Goal: Communication & Community: Ask a question

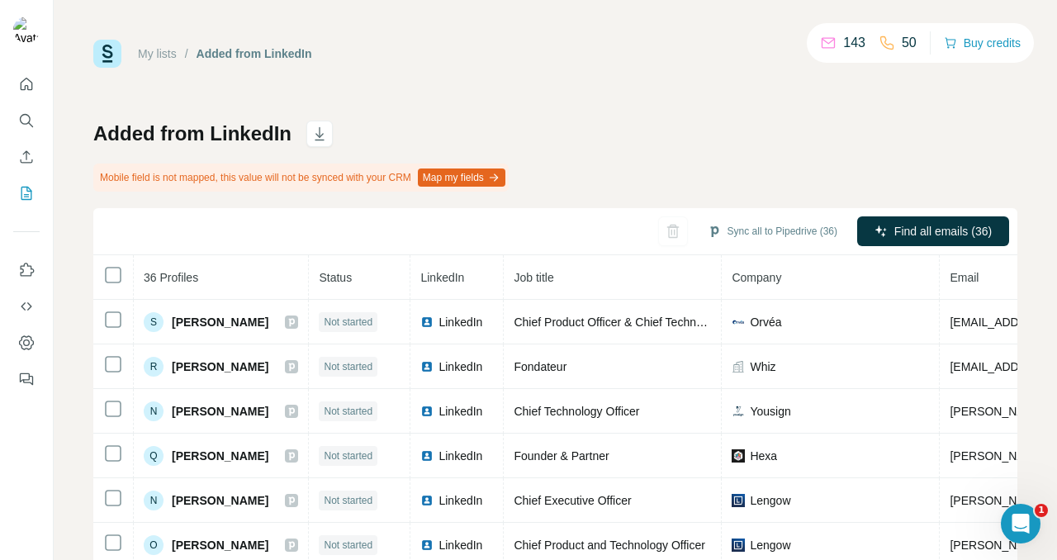
scroll to position [8, 0]
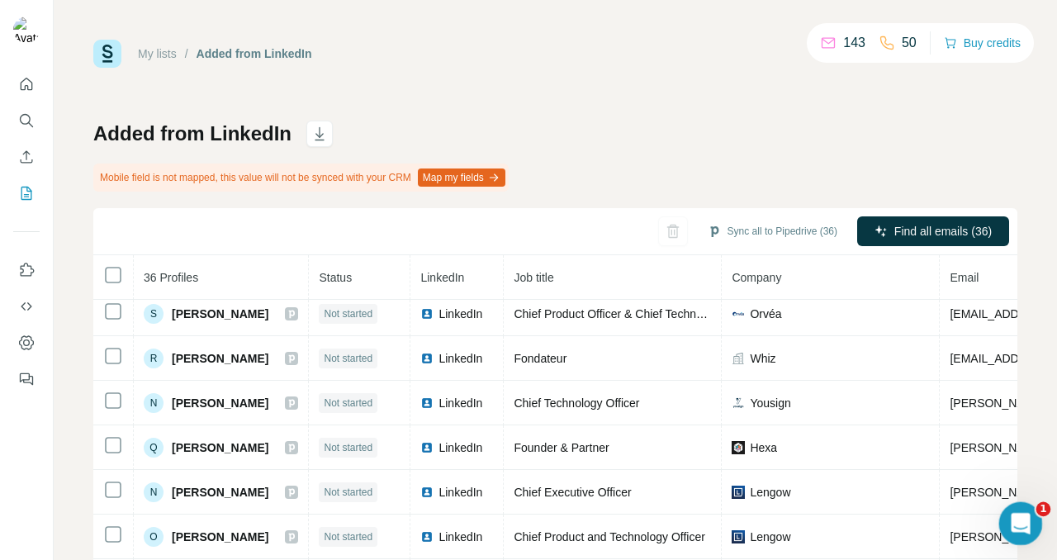
click at [1026, 522] on icon "Ouvrir le Messenger Intercom" at bounding box center [1018, 521] width 27 height 27
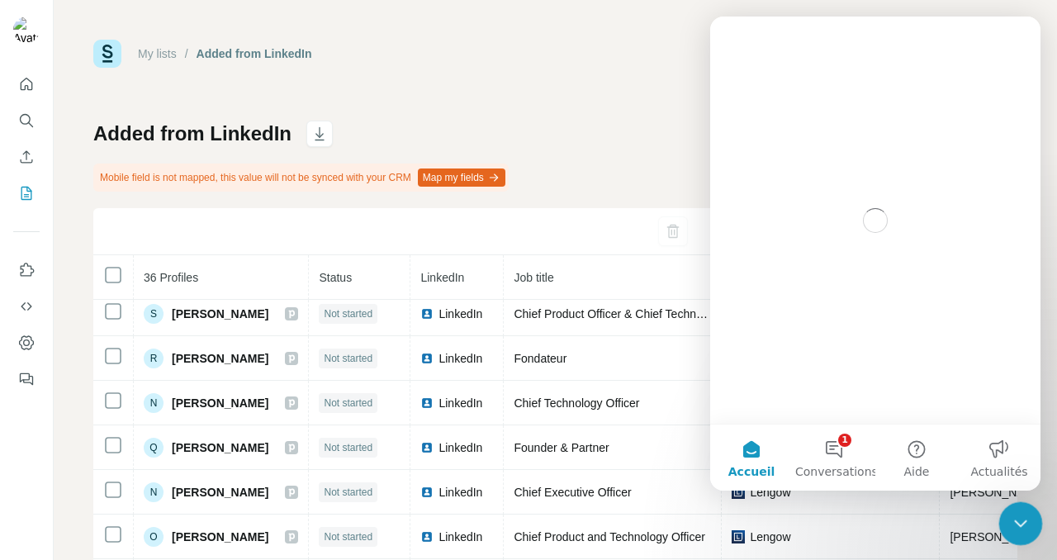
scroll to position [0, 0]
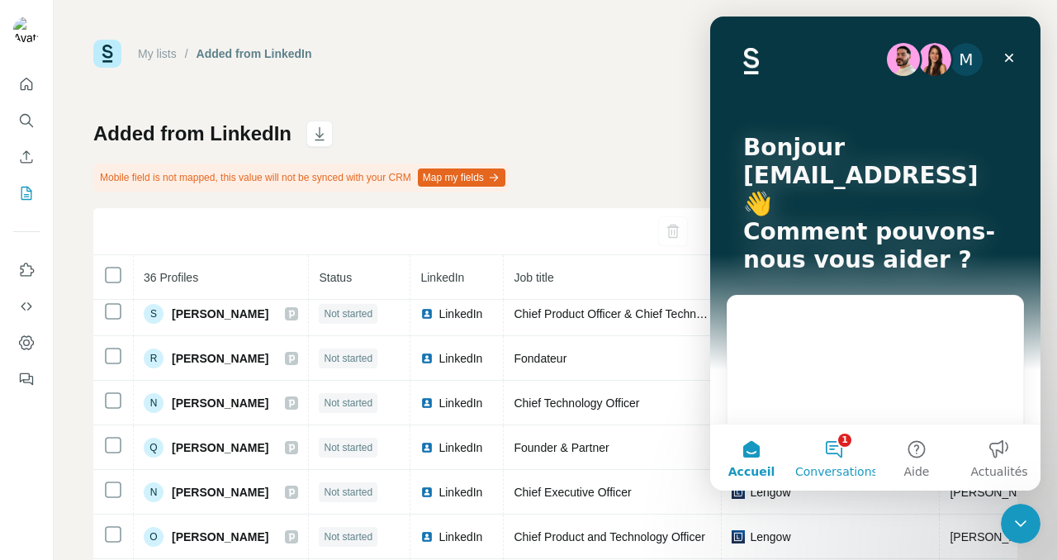
click at [840, 457] on button "1 Conversations" at bounding box center [834, 457] width 83 height 66
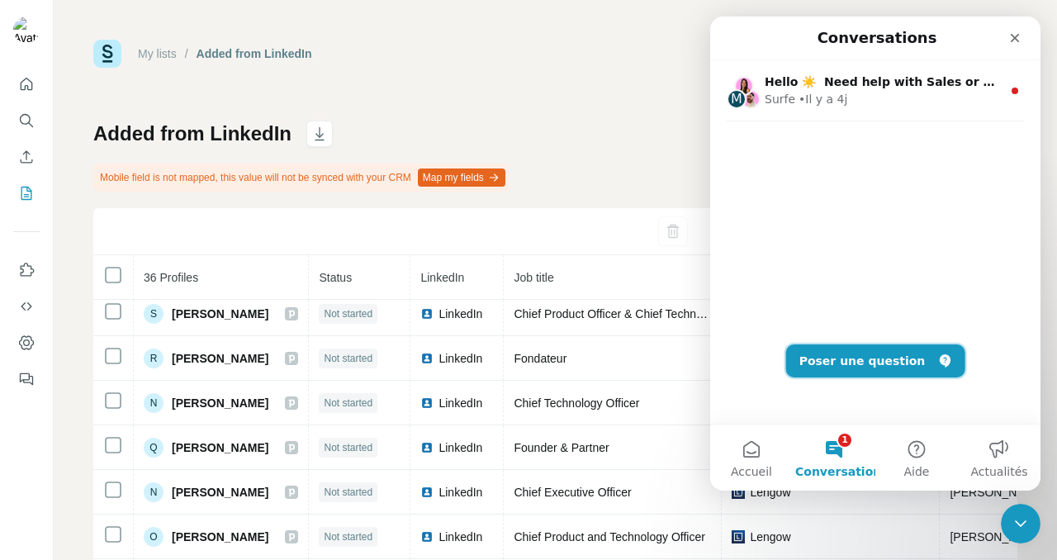
click at [845, 368] on button "Poser une question" at bounding box center [875, 360] width 179 height 33
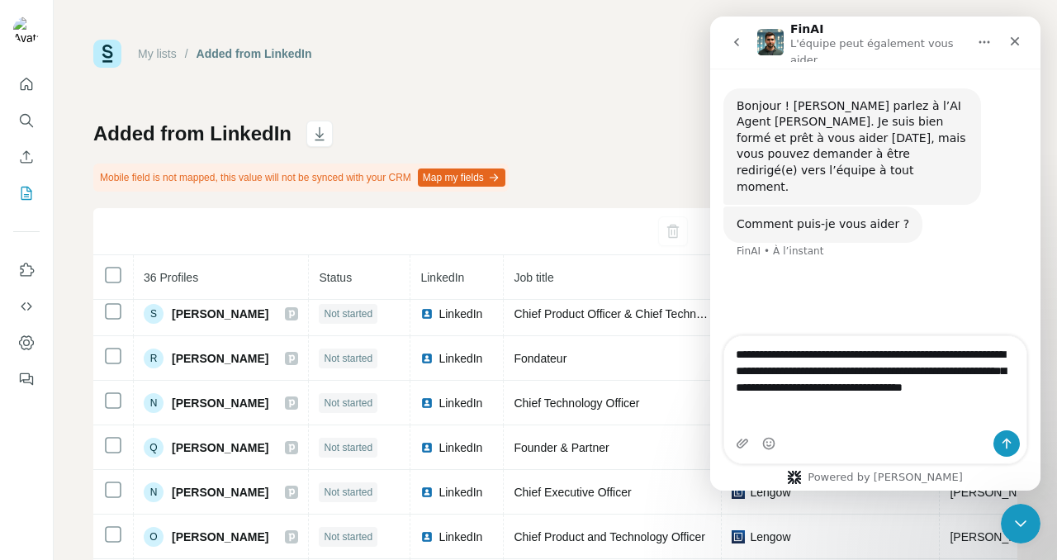
type textarea "**********"
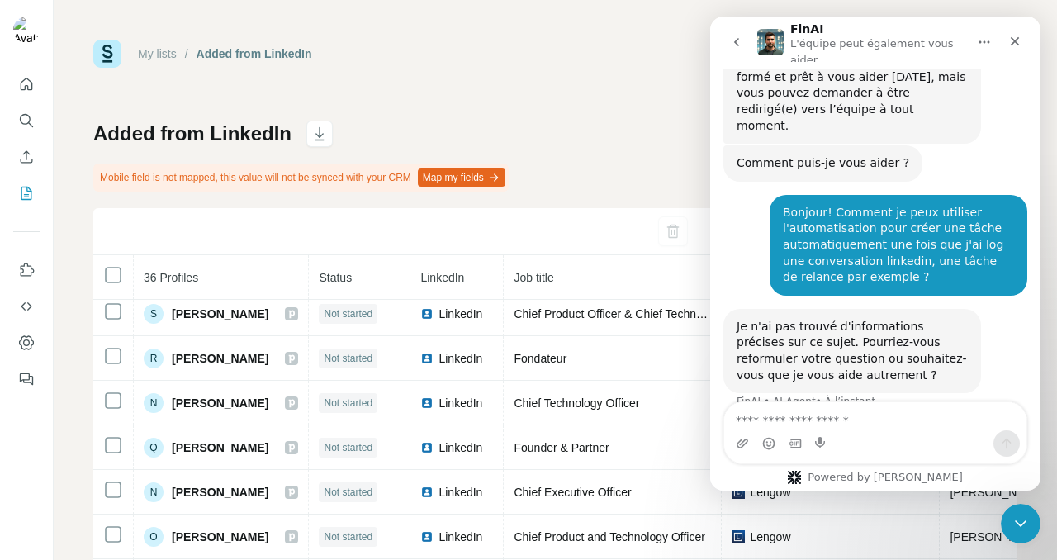
scroll to position [70, 0]
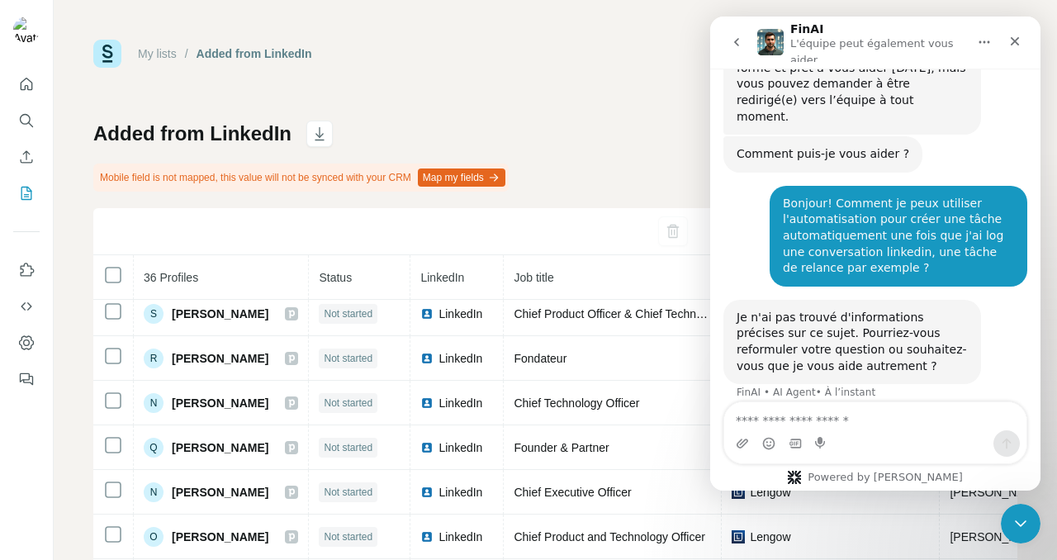
click at [840, 435] on div "Intercom Messenger" at bounding box center [875, 443] width 302 height 26
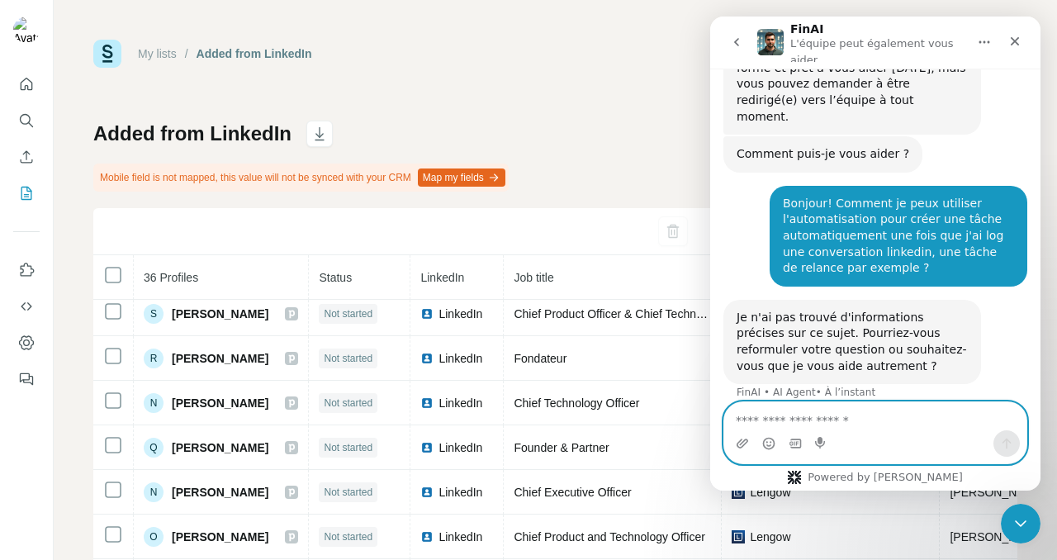
click at [838, 420] on textarea "Envoyer un message..." at bounding box center [875, 416] width 302 height 28
type textarea "**********"
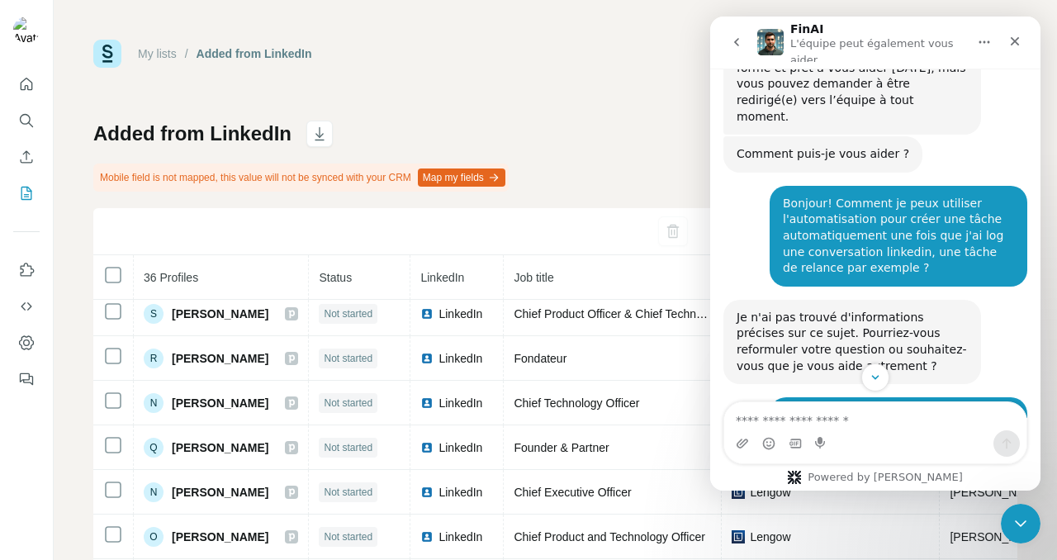
click at [873, 197] on div "Bonjour! Comment je peux utiliser l'automatisation pour créer une tâche automat…" at bounding box center [898, 236] width 231 height 81
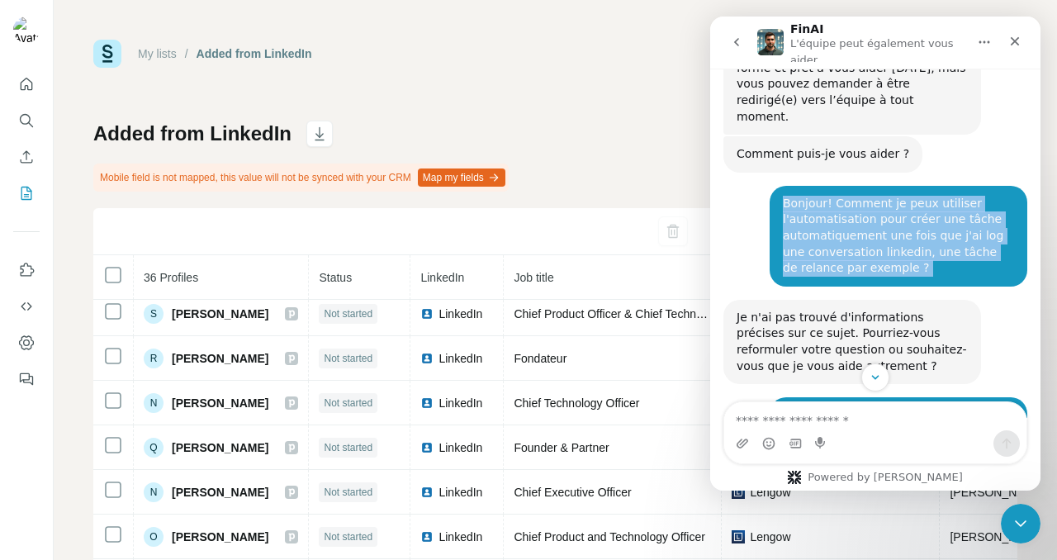
click at [873, 197] on div "Bonjour! Comment je peux utiliser l'automatisation pour créer une tâche automat…" at bounding box center [898, 236] width 231 height 81
copy div "Bonjour! Comment je peux utiliser l'automatisation pour créer une tâche automat…"
click at [843, 206] on div "Bonjour! Comment je peux utiliser l'automatisation pour créer une tâche automat…" at bounding box center [898, 236] width 231 height 81
drag, startPoint x: 834, startPoint y: 185, endPoint x: 859, endPoint y: 263, distance: 81.7
click at [859, 263] on div "Bonjour! Comment je peux utiliser l'automatisation pour créer une tâche automat…" at bounding box center [898, 236] width 258 height 101
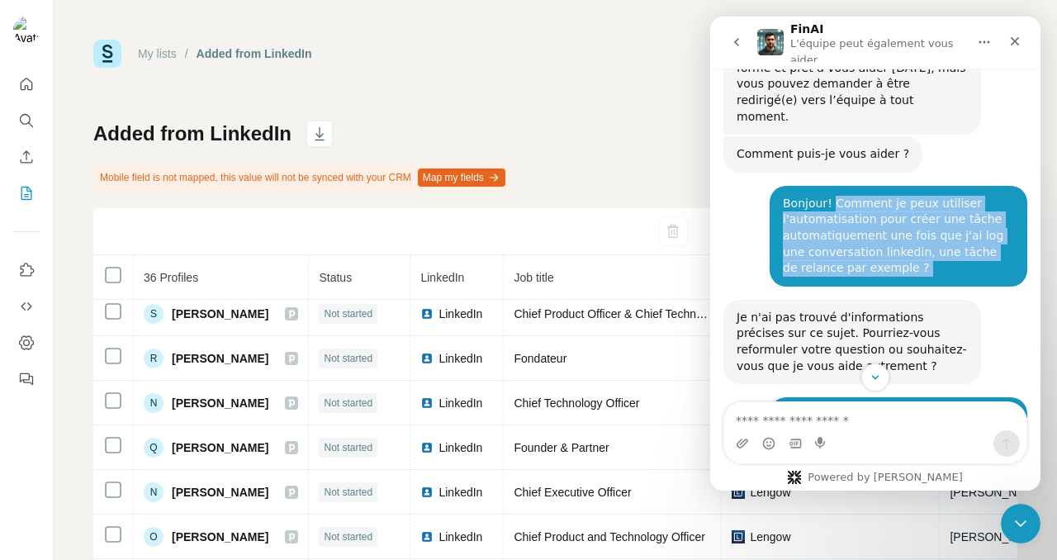
copy div "Comment je peux utiliser l'automatisation pour créer une tâche automatiquement …"
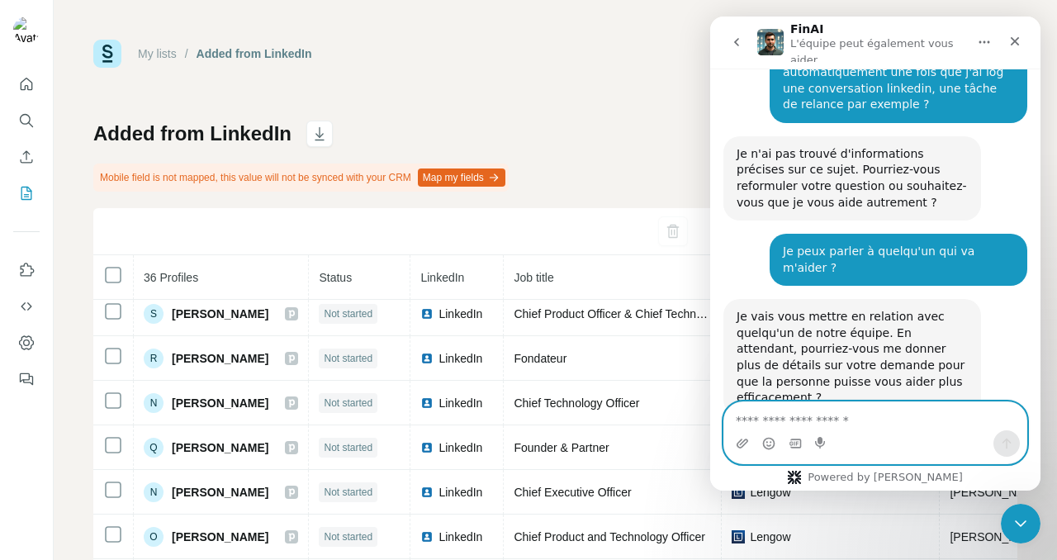
click at [830, 417] on textarea "Envoyer un message..." at bounding box center [875, 416] width 302 height 28
paste textarea "**********"
type textarea "**********"
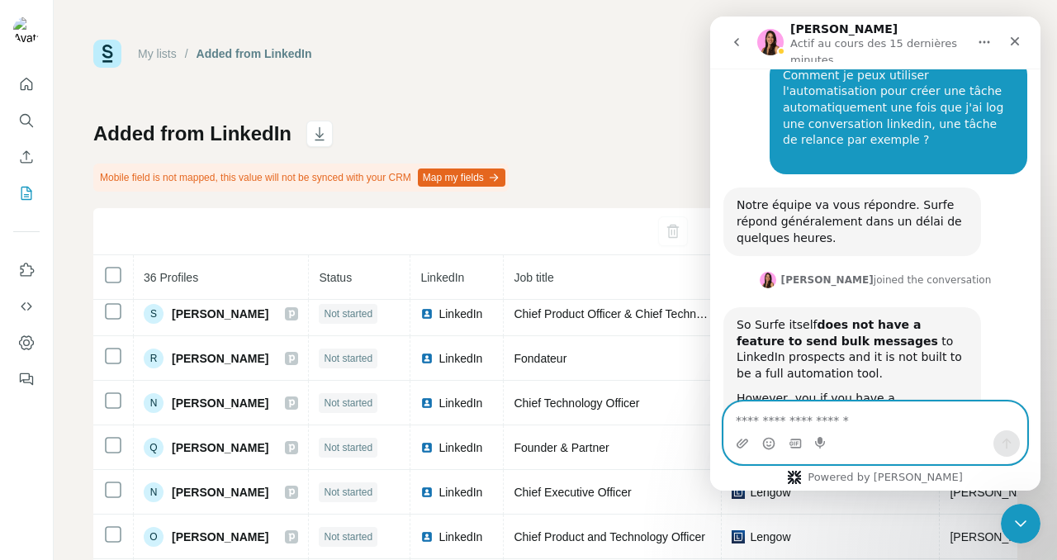
scroll to position [726, 0]
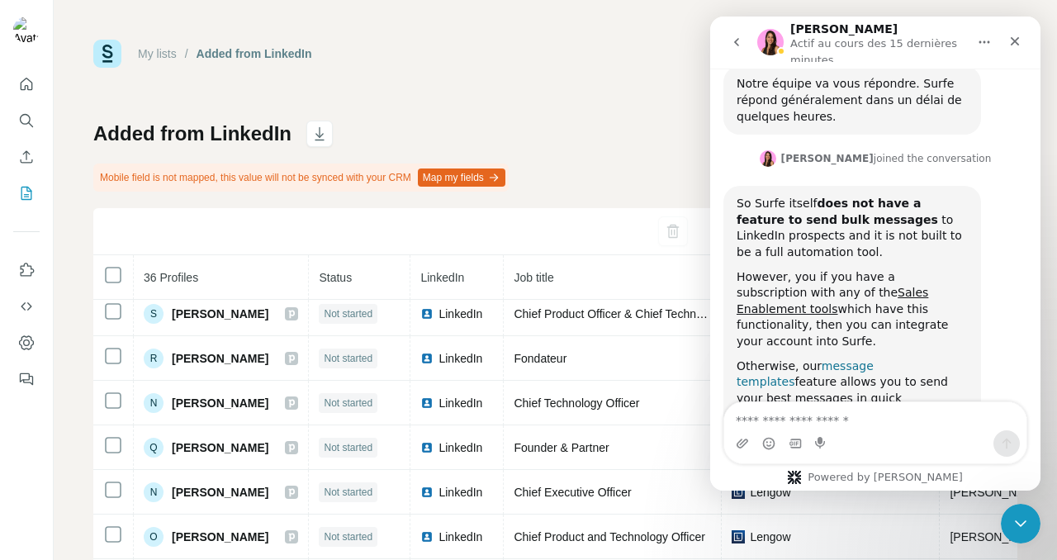
click at [842, 359] on link "message templates" at bounding box center [804, 374] width 137 height 30
click at [831, 286] on link "Sales Enablement tools" at bounding box center [832, 301] width 192 height 30
click at [784, 434] on div "Intercom Messenger" at bounding box center [875, 443] width 302 height 26
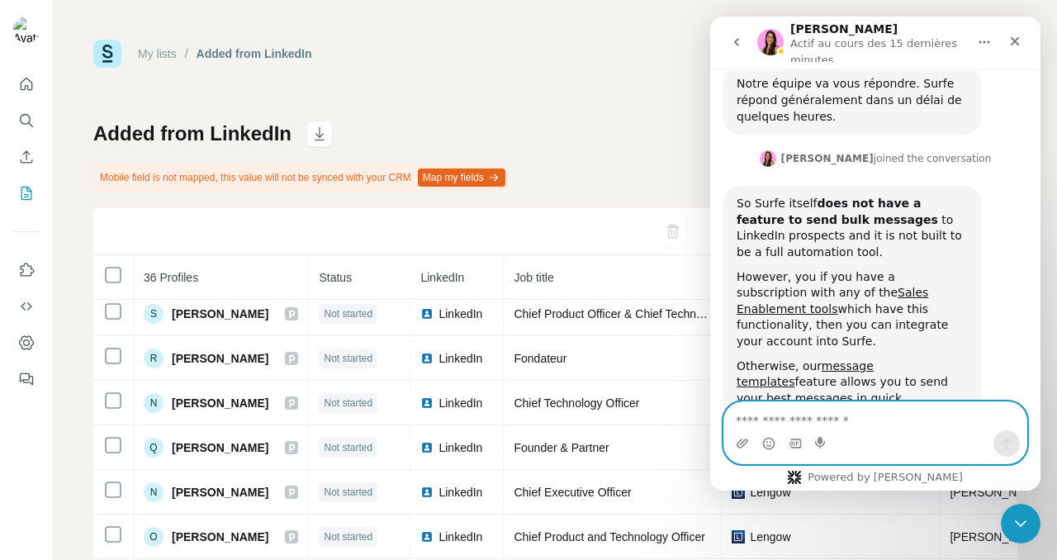
click at [783, 421] on textarea "Envoyer un message..." at bounding box center [875, 416] width 302 height 28
type textarea "*******"
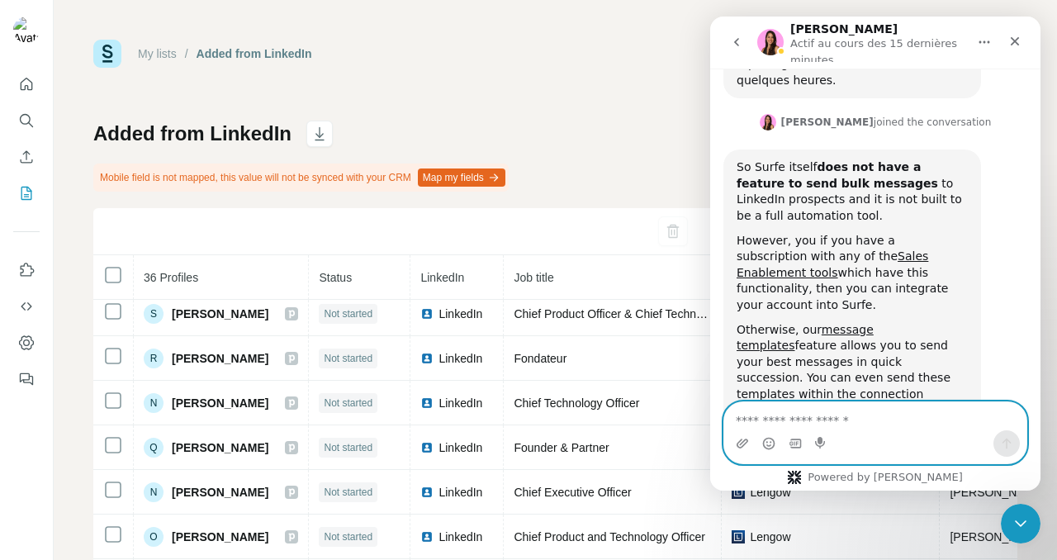
scroll to position [776, 0]
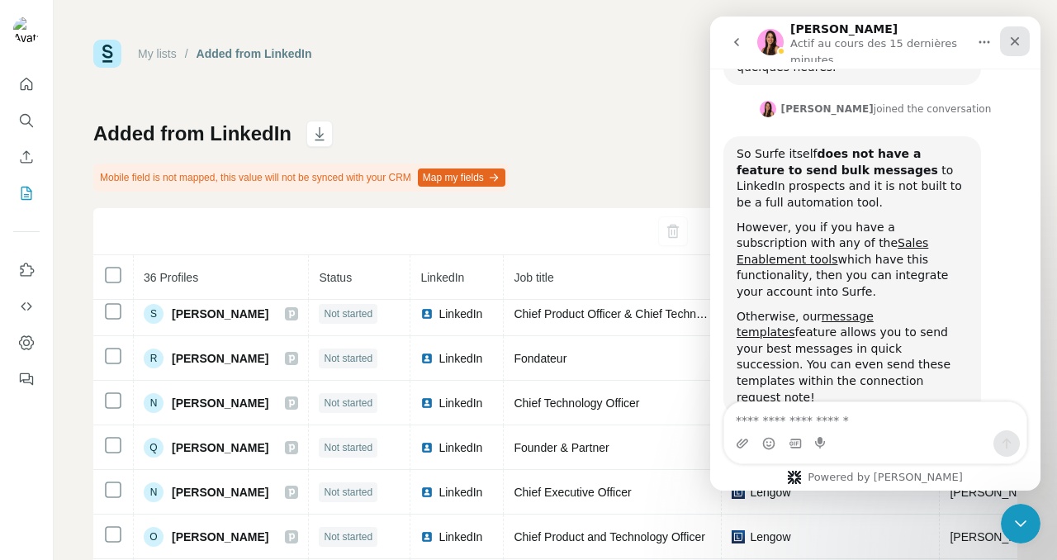
click at [1015, 42] on icon "Fermer" at bounding box center [1014, 41] width 9 height 9
